Goal: Obtain resource: Download file/media

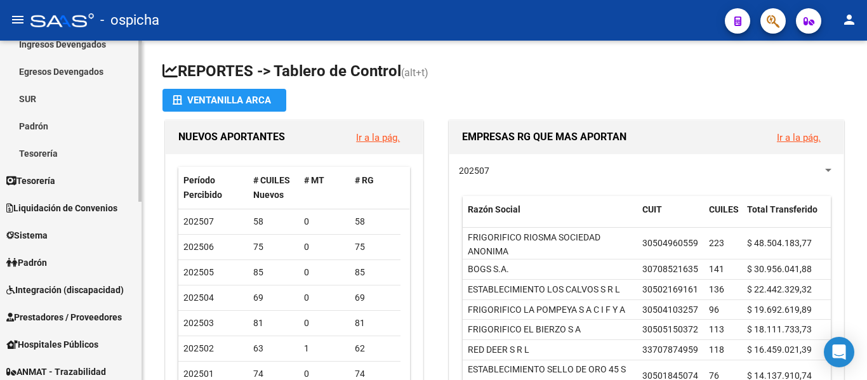
scroll to position [127, 0]
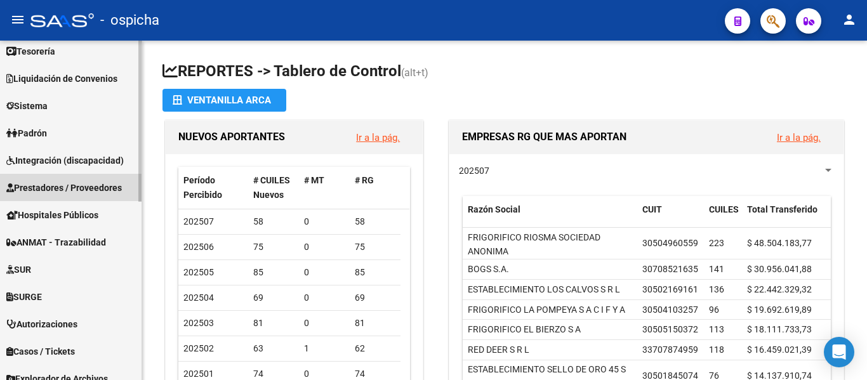
click at [56, 178] on link "Prestadores / Proveedores" at bounding box center [71, 187] width 142 height 27
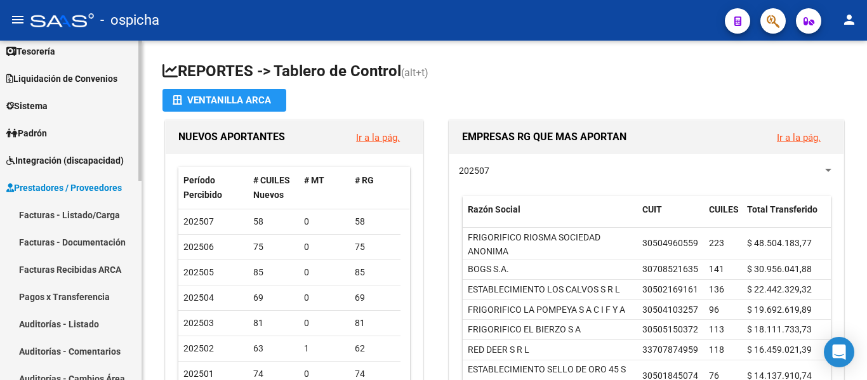
scroll to position [63, 0]
click at [782, 12] on button "button" at bounding box center [772, 20] width 25 height 25
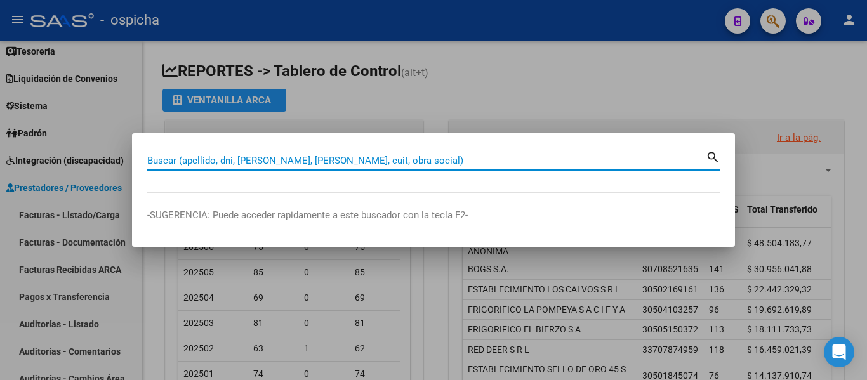
paste input "30717853160"
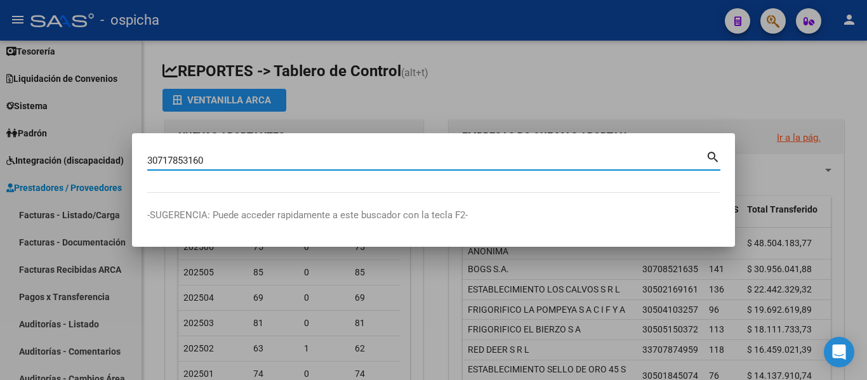
type input "30717853160"
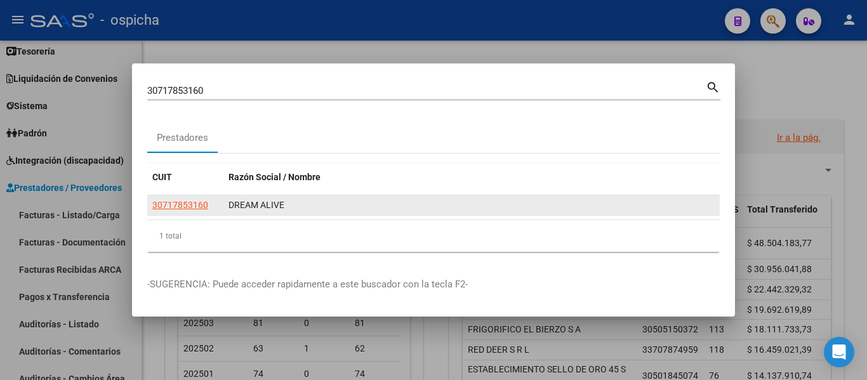
click at [184, 199] on app-link-go-to "30717853160" at bounding box center [180, 205] width 56 height 15
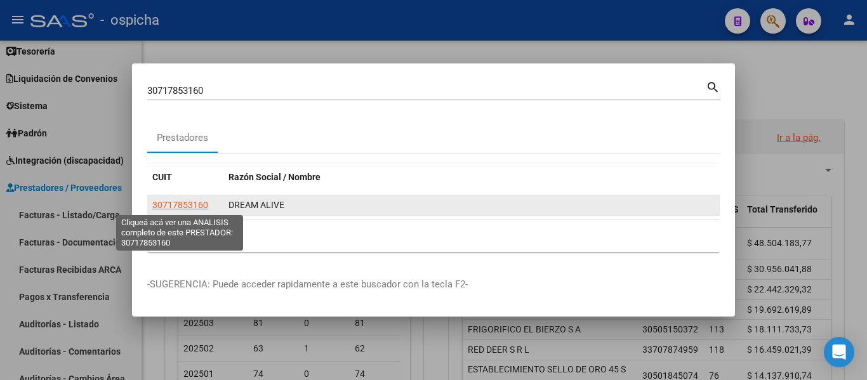
click at [194, 208] on span "30717853160" at bounding box center [180, 205] width 56 height 10
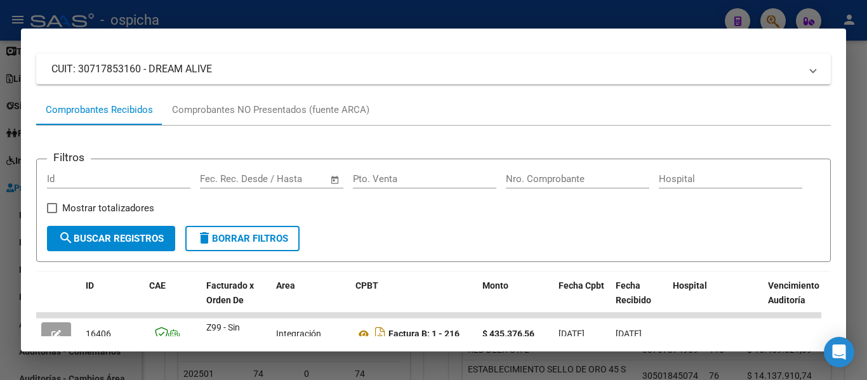
scroll to position [127, 0]
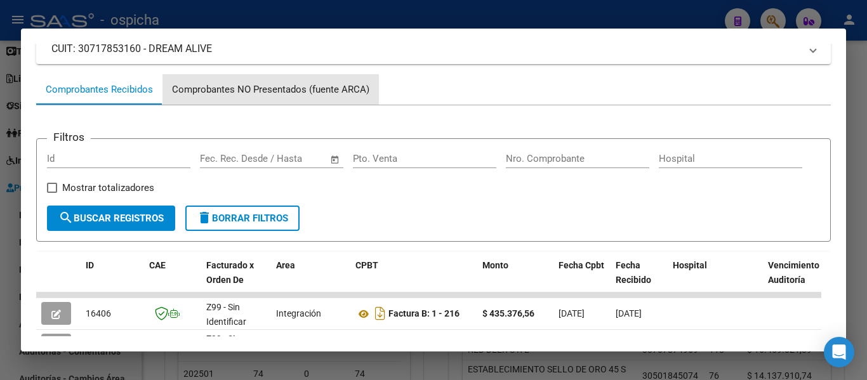
click at [248, 86] on div "Comprobantes NO Presentados (fuente ARCA)" at bounding box center [270, 90] width 197 height 15
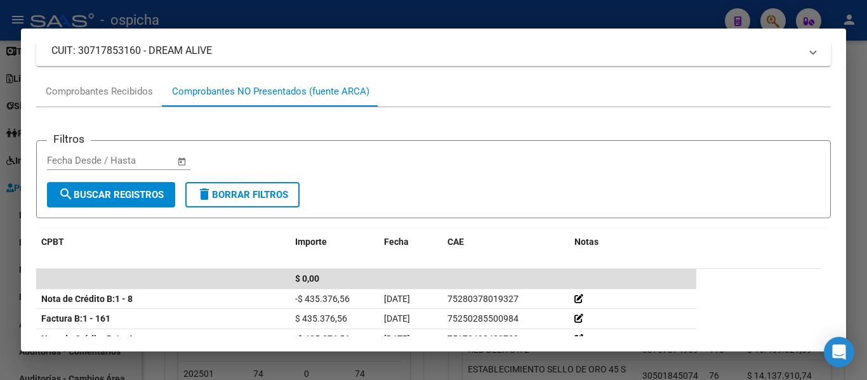
scroll to position [110, 0]
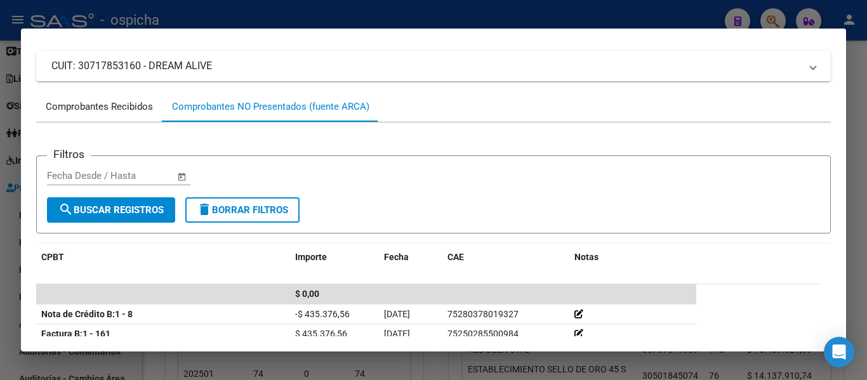
click at [95, 105] on div "Comprobantes Recibidos" at bounding box center [99, 107] width 107 height 15
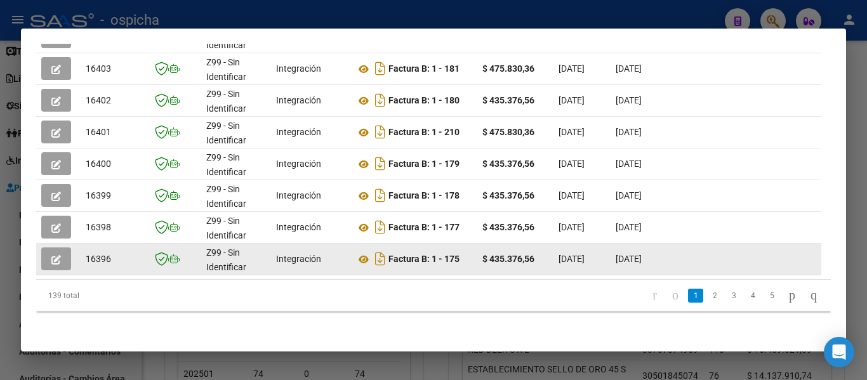
scroll to position [0, 0]
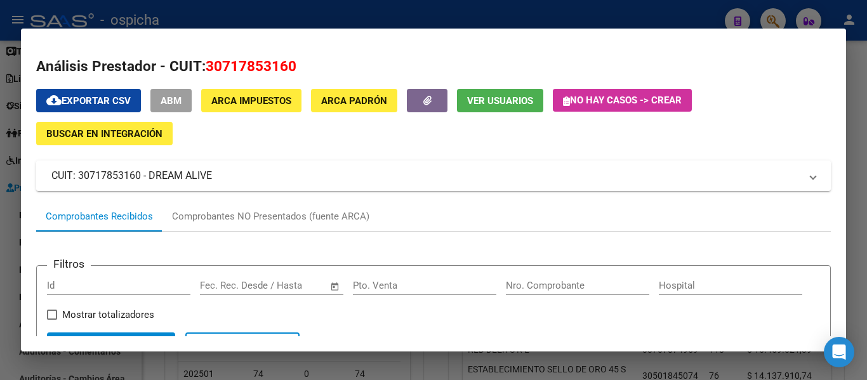
click at [604, 182] on mat-panel-title "CUIT: 30717853160 - DREAM ALIVE" at bounding box center [425, 175] width 749 height 15
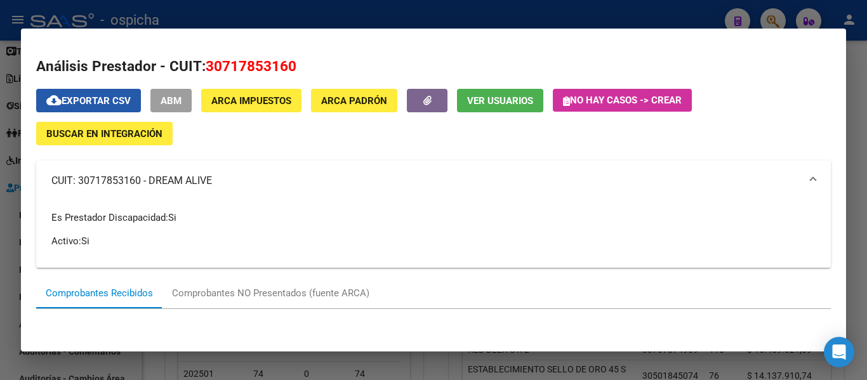
click at [88, 105] on span "cloud_download Exportar CSV" at bounding box center [88, 100] width 84 height 11
